Goal: Information Seeking & Learning: Check status

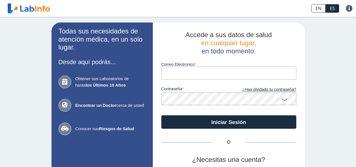
click at [174, 74] on input "Correo Electronico" at bounding box center [228, 73] width 135 height 13
type input "ekamv2006@yahoo.com"
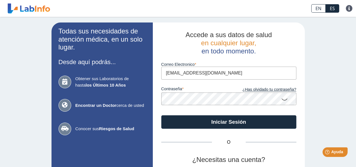
click at [161, 115] on button "Iniciar Sesión" at bounding box center [228, 122] width 135 height 14
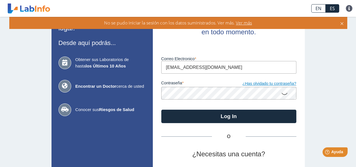
scroll to position [56, 0]
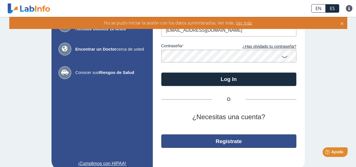
click at [221, 141] on button "Regístrate" at bounding box center [228, 142] width 135 height 14
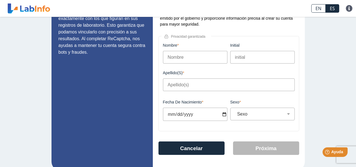
click at [178, 56] on input "Nombre" at bounding box center [195, 57] width 64 height 13
type input "erika"
type input "m"
type input "mirach"
type input "1979-09-26"
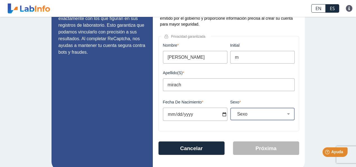
click at [256, 111] on div "Sexo Masculino Femenino" at bounding box center [262, 114] width 64 height 13
select select "F"
click at [235, 112] on select "Sexo Masculino Femenino" at bounding box center [264, 113] width 59 height 5
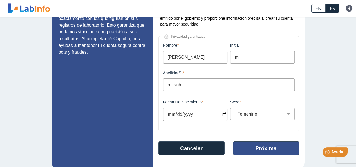
click at [256, 150] on button "Próxima" at bounding box center [266, 149] width 66 height 14
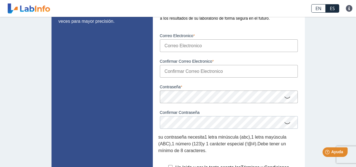
scroll to position [45, 0]
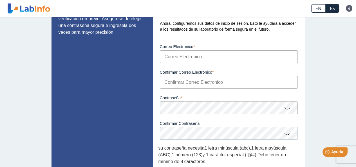
click at [180, 56] on input "Correo Electronico" at bounding box center [229, 56] width 138 height 13
type input "[EMAIL_ADDRESS][DOMAIN_NAME]"
click at [171, 82] on input "Confirmar Correo Electronico" at bounding box center [229, 82] width 138 height 13
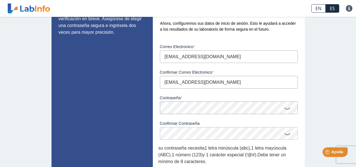
type input "[EMAIL_ADDRESS][DOMAIN_NAME]"
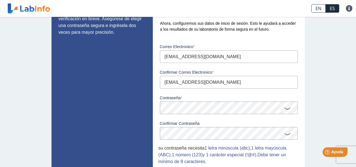
click at [284, 108] on icon at bounding box center [287, 108] width 7 height 11
click at [286, 136] on icon at bounding box center [287, 133] width 7 height 11
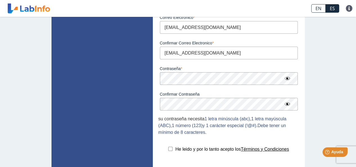
scroll to position [119, 0]
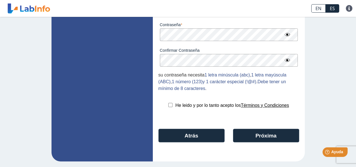
click at [168, 105] on input "checkbox" at bounding box center [170, 105] width 4 height 4
checkbox input "true"
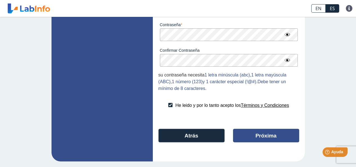
click at [253, 136] on button "Próxima" at bounding box center [266, 136] width 66 height 14
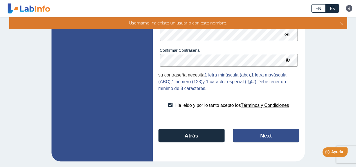
click at [261, 133] on button "Next" at bounding box center [266, 136] width 66 height 14
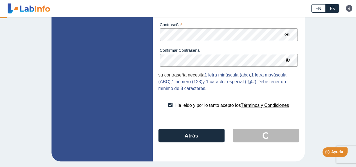
click at [261, 133] on button "Loading..." at bounding box center [266, 136] width 66 height 14
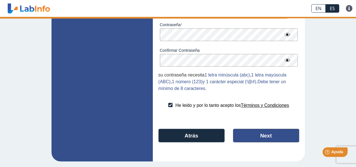
click at [261, 133] on button "Next" at bounding box center [266, 136] width 66 height 14
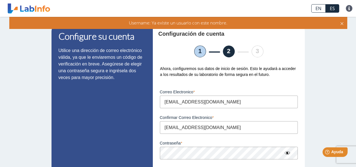
scroll to position [0, 0]
select select "F"
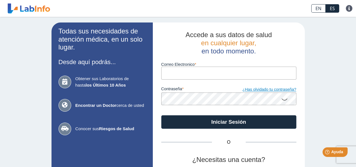
click at [272, 90] on link "¿Has olvidado tu contraseña?" at bounding box center [263, 90] width 68 height 6
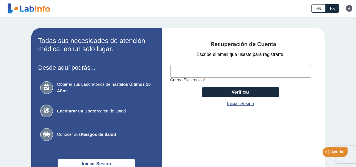
click at [191, 70] on input "Correo Electronico" at bounding box center [240, 71] width 141 height 13
type input "ekamv2006@yahoo.com"
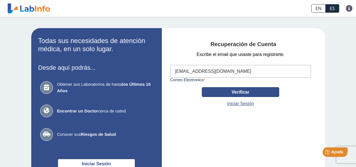
drag, startPoint x: 214, startPoint y: 94, endPoint x: 209, endPoint y: 90, distance: 6.7
click at [214, 94] on button "Verificar" at bounding box center [240, 92] width 77 height 10
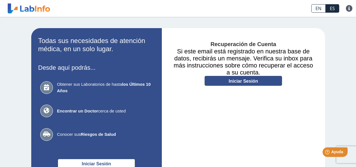
click at [247, 81] on link "Iniciar Sesión" at bounding box center [243, 81] width 77 height 10
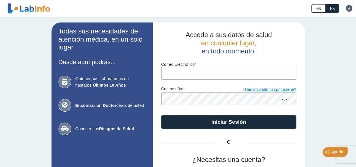
click at [275, 92] on link "¿Has olvidado tu contraseña?" at bounding box center [263, 90] width 68 height 6
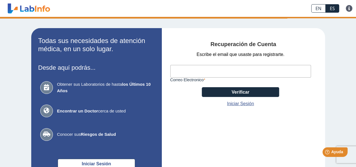
click at [209, 70] on input "Correo Electronico" at bounding box center [240, 71] width 141 height 13
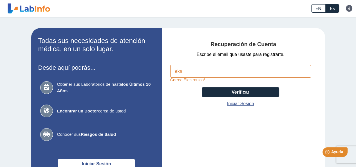
type input "[EMAIL_ADDRESS][DOMAIN_NAME]"
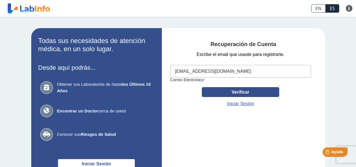
click at [226, 93] on button "Verificar" at bounding box center [240, 92] width 77 height 10
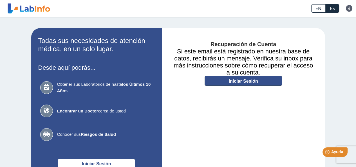
click at [241, 79] on link "Iniciar Sesión" at bounding box center [243, 81] width 77 height 10
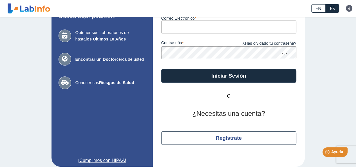
scroll to position [51, 0]
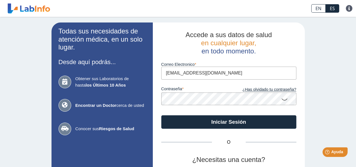
type input "[EMAIL_ADDRESS][DOMAIN_NAME]"
click at [284, 98] on icon at bounding box center [284, 99] width 7 height 11
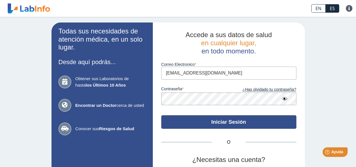
click at [243, 117] on button "Iniciar Sesión" at bounding box center [228, 122] width 135 height 14
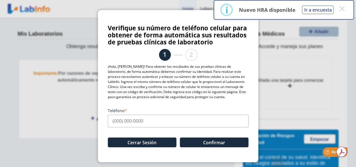
drag, startPoint x: 114, startPoint y: 122, endPoint x: 126, endPoint y: 124, distance: 11.8
click at [114, 122] on input "Teléfono" at bounding box center [178, 121] width 141 height 13
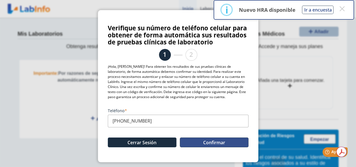
type input "[PHONE_NUMBER]"
click at [226, 142] on button "Confirmar" at bounding box center [214, 143] width 69 height 10
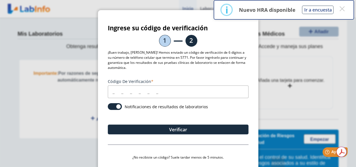
click at [186, 91] on input "Código de verificación" at bounding box center [178, 92] width 141 height 13
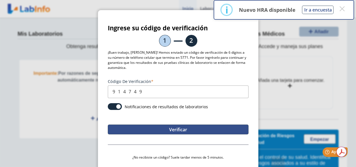
type input "914749"
click at [181, 129] on button "Verificar" at bounding box center [178, 130] width 141 height 10
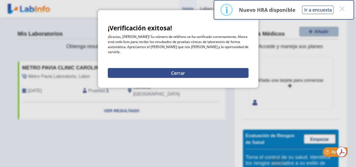
click at [174, 68] on button "Cerrar" at bounding box center [178, 73] width 141 height 10
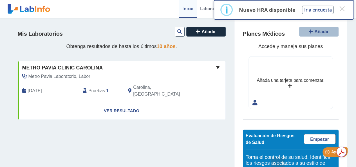
click at [93, 88] on span "Pruebas" at bounding box center [96, 91] width 17 height 7
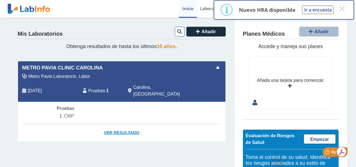
click at [118, 126] on link "Ver Resultado" at bounding box center [121, 133] width 207 height 18
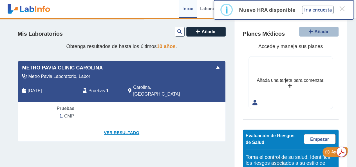
click at [123, 126] on link "Ver Resultado" at bounding box center [121, 133] width 207 height 18
click at [343, 8] on button "×" at bounding box center [342, 9] width 10 height 10
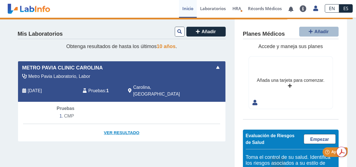
click at [120, 125] on link "Ver Resultado" at bounding box center [121, 133] width 207 height 18
click at [66, 112] on li "CMP" at bounding box center [122, 116] width 130 height 8
click at [120, 126] on link "Ver Resultado" at bounding box center [121, 133] width 207 height 18
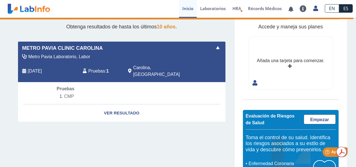
scroll to position [48, 0]
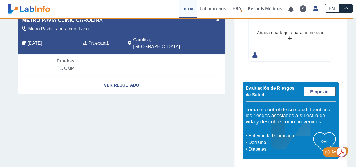
click at [88, 40] on span "Pruebas" at bounding box center [96, 43] width 17 height 7
click at [60, 64] on li "CMP" at bounding box center [122, 68] width 130 height 8
click at [123, 77] on link "Ver Resultado" at bounding box center [121, 86] width 207 height 18
click at [122, 78] on link "Ver Resultado" at bounding box center [121, 86] width 207 height 18
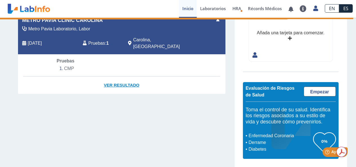
click at [122, 78] on link "Ver Resultado" at bounding box center [121, 86] width 207 height 18
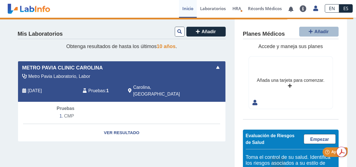
click at [36, 88] on span "[DATE]" at bounding box center [35, 91] width 14 height 7
click at [33, 88] on span "[DATE]" at bounding box center [35, 91] width 14 height 7
click at [13, 86] on div "Mis Laboratorios Añadir Obtenga resultados de hasta los últimos 10 años . Metro…" at bounding box center [121, 116] width 225 height 197
click at [43, 68] on span "Metro Pavia Clinic Carolina" at bounding box center [62, 68] width 81 height 8
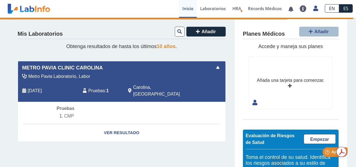
click at [49, 77] on span "Metro Pavia Laboratorio, Labor" at bounding box center [59, 76] width 62 height 7
drag, startPoint x: 87, startPoint y: 83, endPoint x: 88, endPoint y: 87, distance: 4.4
click at [88, 85] on div "Metro Pavia Laboratorio, Labor [DATE] Pruebas : 1 Carolina, [GEOGRAPHIC_DATA]" at bounding box center [109, 87] width 190 height 29
click at [89, 88] on span "Pruebas" at bounding box center [96, 91] width 17 height 7
click at [104, 88] on div "Pruebas : 1" at bounding box center [101, 91] width 45 height 14
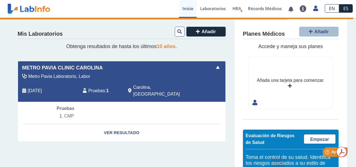
click at [136, 88] on span "Carolina, [GEOGRAPHIC_DATA]" at bounding box center [164, 91] width 62 height 14
click at [148, 87] on span "Carolina, [GEOGRAPHIC_DATA]" at bounding box center [164, 91] width 62 height 14
click at [167, 87] on div "Carolina, [GEOGRAPHIC_DATA]" at bounding box center [162, 91] width 76 height 14
click at [170, 85] on div "Carolina, [GEOGRAPHIC_DATA]" at bounding box center [162, 91] width 76 height 14
click at [217, 68] on span at bounding box center [217, 67] width 7 height 7
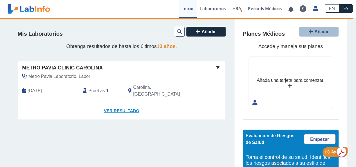
click at [121, 106] on link "Ver Resultado" at bounding box center [121, 111] width 207 height 18
click at [113, 104] on link "Ver Resultado" at bounding box center [121, 111] width 207 height 18
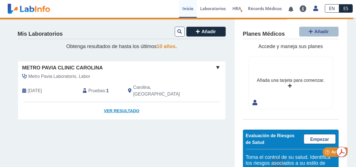
click at [113, 104] on link "Ver Resultado" at bounding box center [121, 111] width 207 height 18
click at [114, 104] on link "Ver Resultado" at bounding box center [121, 111] width 207 height 18
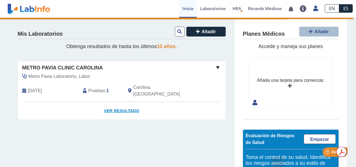
click at [114, 104] on link "Ver Resultado" at bounding box center [121, 111] width 207 height 18
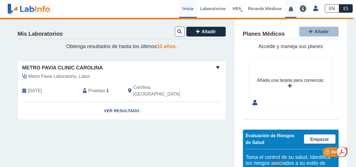
click at [290, 9] on link at bounding box center [291, 9] width 12 height 4
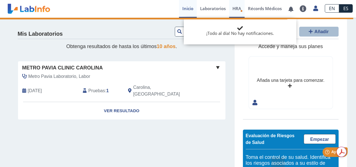
click at [236, 7] on span "HRA" at bounding box center [236, 9] width 9 height 6
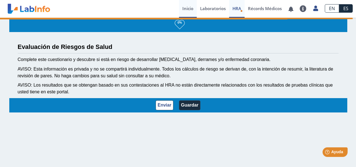
click at [190, 7] on link "Inicio" at bounding box center [188, 9] width 18 height 18
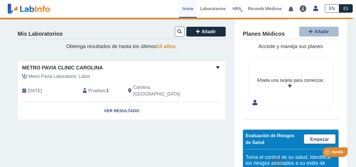
click at [216, 67] on span at bounding box center [217, 67] width 7 height 7
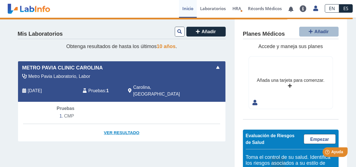
click at [117, 126] on link "Ver Resultado" at bounding box center [121, 133] width 207 height 18
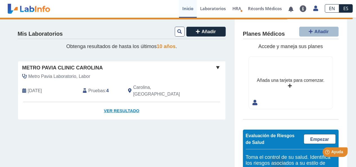
click at [118, 104] on link "Ver Resultado" at bounding box center [121, 111] width 207 height 18
click at [210, 30] on span "Añadir" at bounding box center [208, 31] width 14 height 5
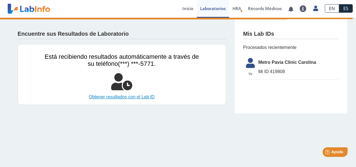
click at [113, 97] on link "Obtener resultados con el Lab ID" at bounding box center [122, 97] width 154 height 7
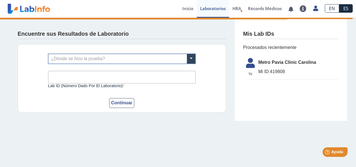
click at [79, 58] on input "text" at bounding box center [121, 59] width 147 height 10
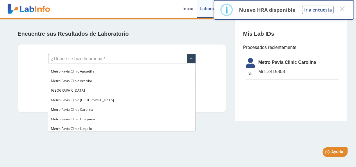
scroll to position [374, 0]
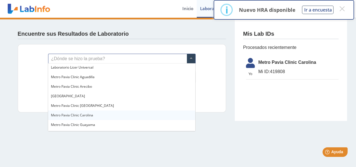
click at [71, 115] on span "Metro Pavia Clinic Carolina" at bounding box center [72, 115] width 42 height 5
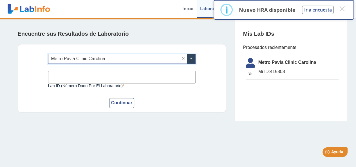
click at [61, 76] on input "Lab ID (número dado por el laboratorio)" at bounding box center [121, 77] width 147 height 13
type input "419808"
click at [119, 104] on button "Continuar" at bounding box center [121, 103] width 25 height 10
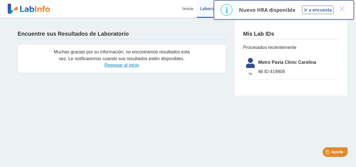
click at [120, 65] on link "Regresar al inicio" at bounding box center [121, 65] width 35 height 5
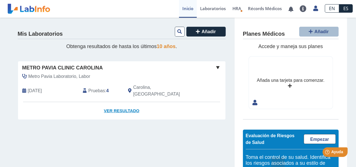
click at [106, 104] on link "Ver Resultado" at bounding box center [121, 111] width 207 height 18
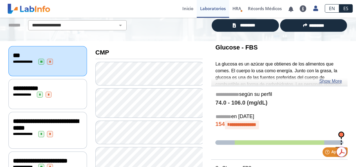
scroll to position [70, 0]
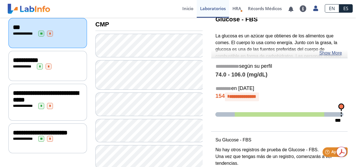
click at [60, 100] on span "**********" at bounding box center [46, 96] width 66 height 13
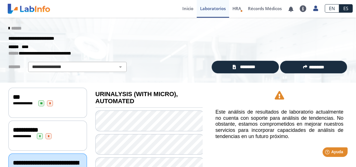
click at [26, 100] on div "**********" at bounding box center [48, 103] width 70 height 6
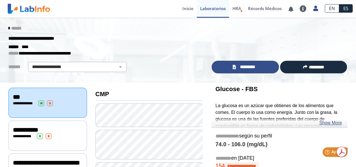
click at [247, 66] on span "*********" at bounding box center [247, 67] width 21 height 6
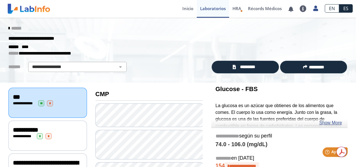
click at [332, 122] on link "Show More" at bounding box center [330, 123] width 23 height 7
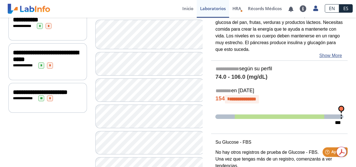
scroll to position [141, 0]
